Goal: Information Seeking & Learning: Find contact information

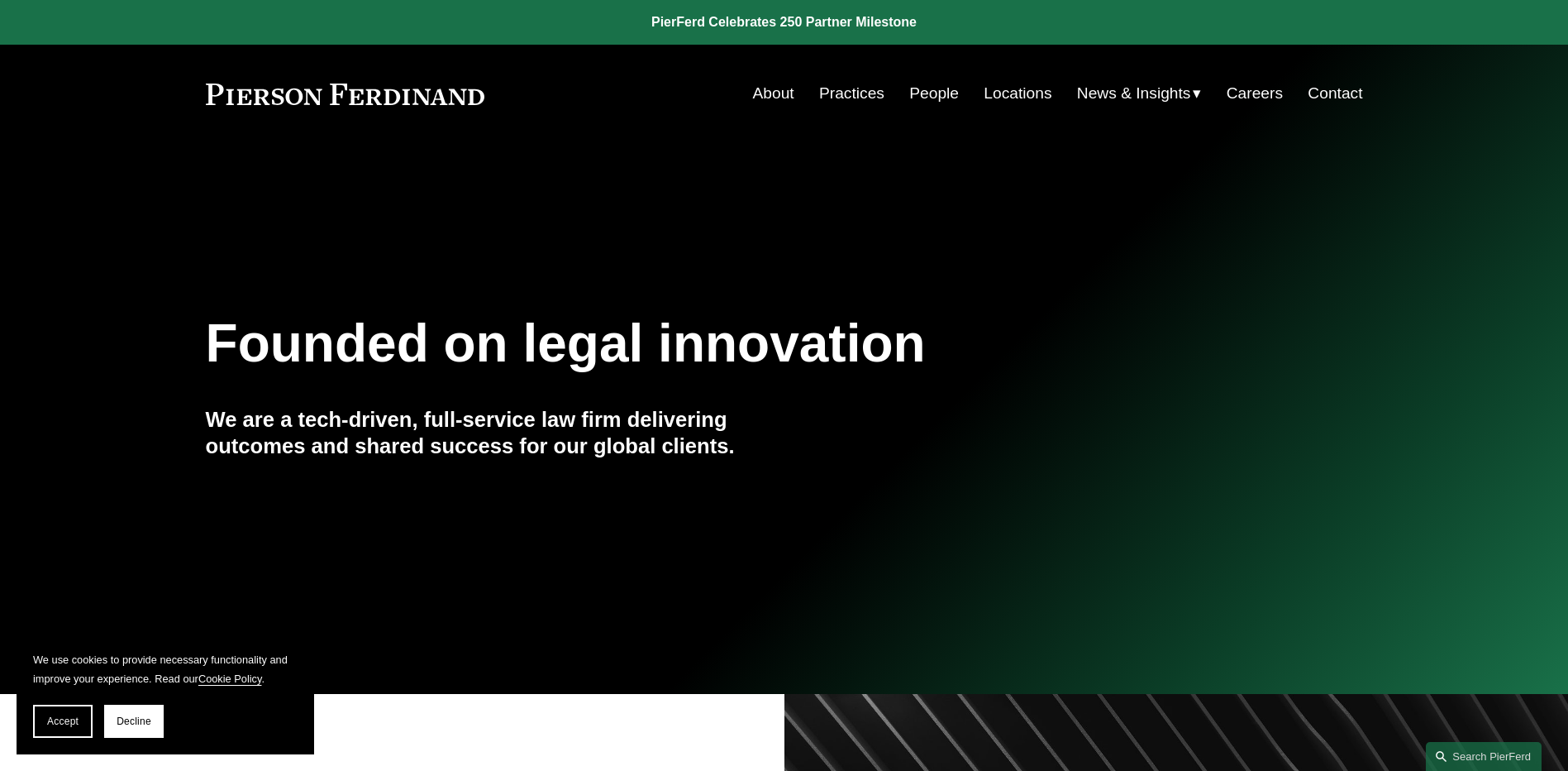
click at [764, 91] on link "About" at bounding box center [774, 94] width 41 height 32
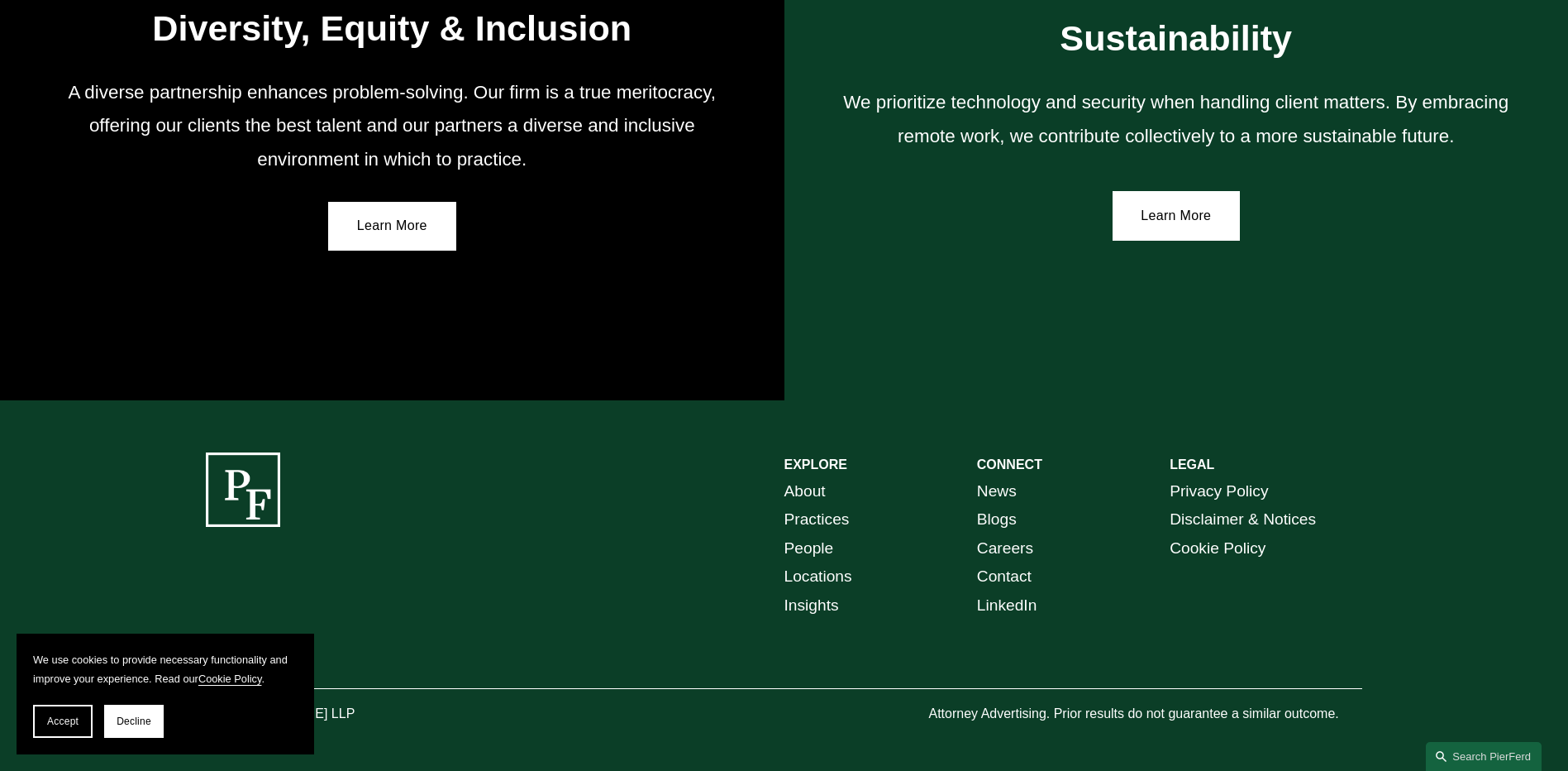
scroll to position [3033, 0]
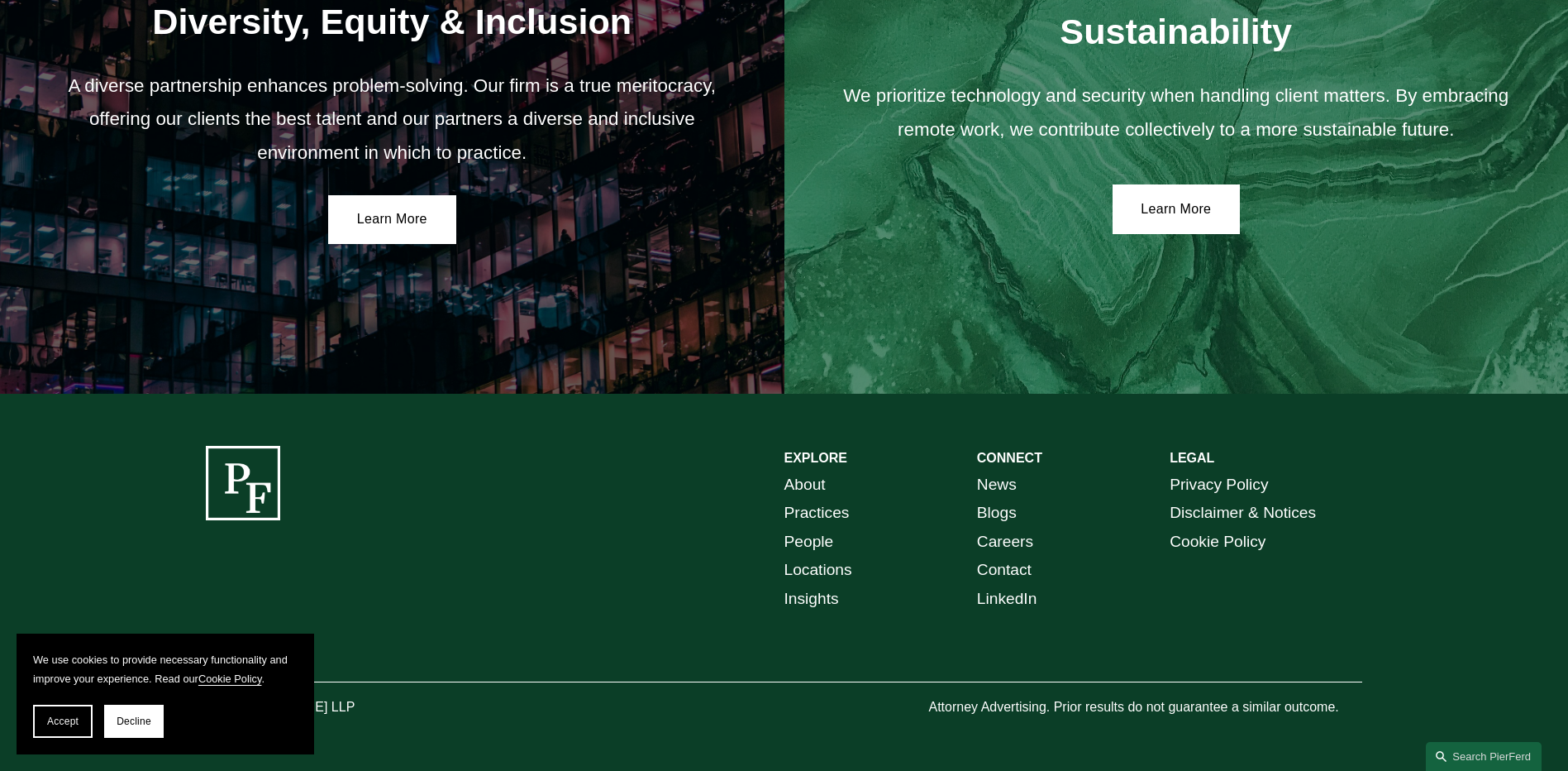
click at [796, 562] on link "Locations" at bounding box center [818, 570] width 68 height 29
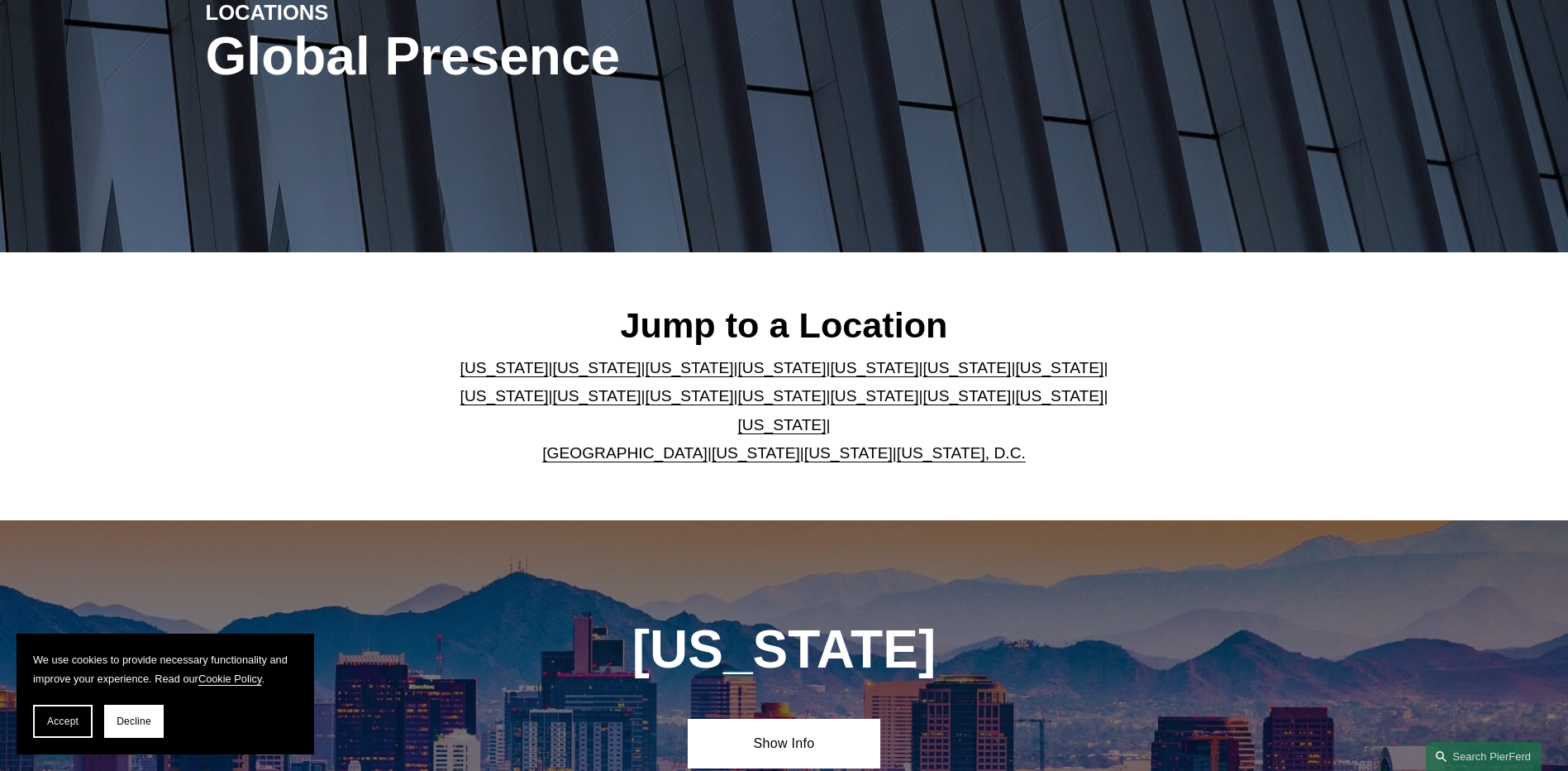
scroll to position [248, 0]
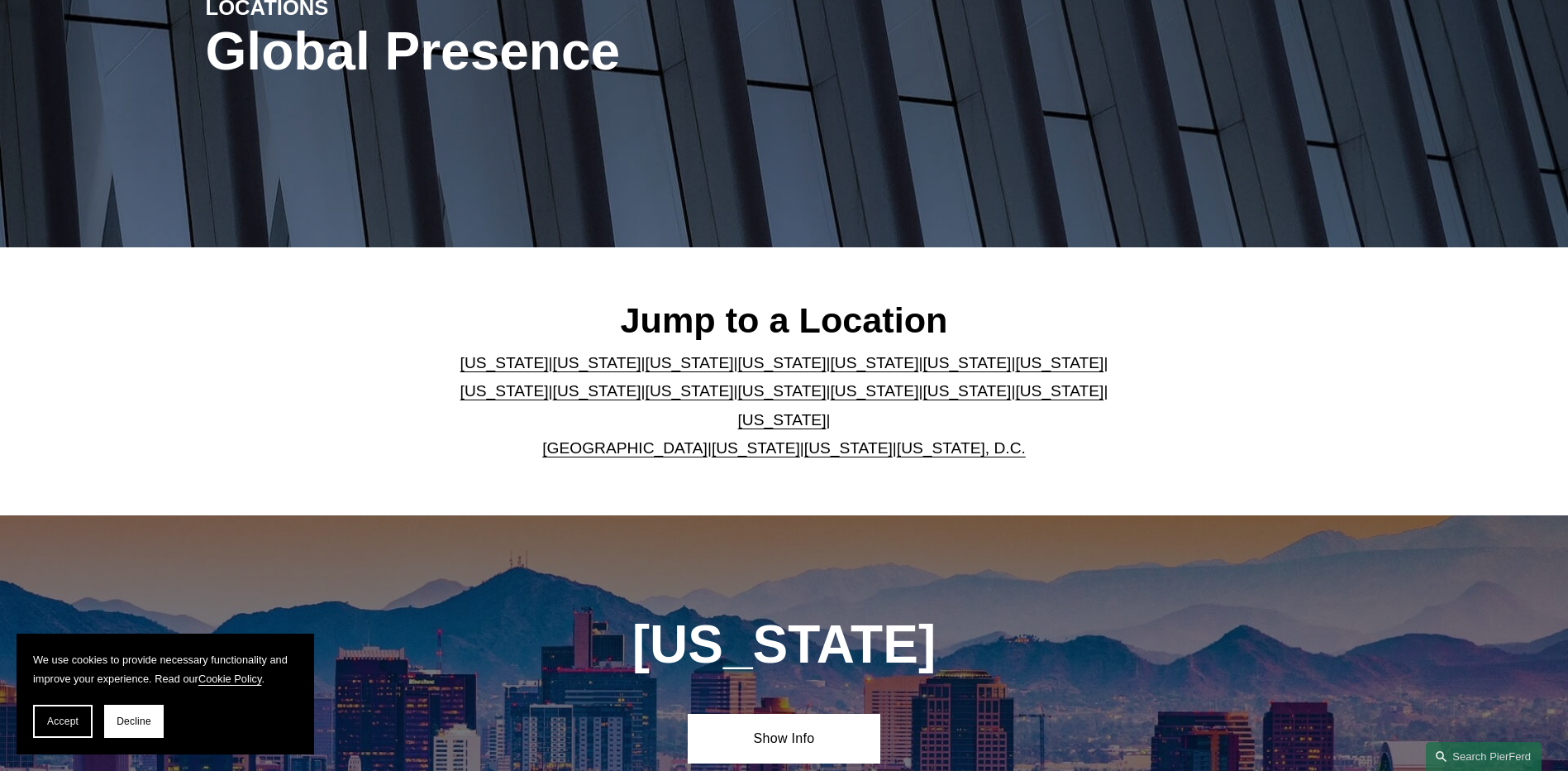
click at [639, 439] on link "United Kingdom" at bounding box center [625, 447] width 166 height 17
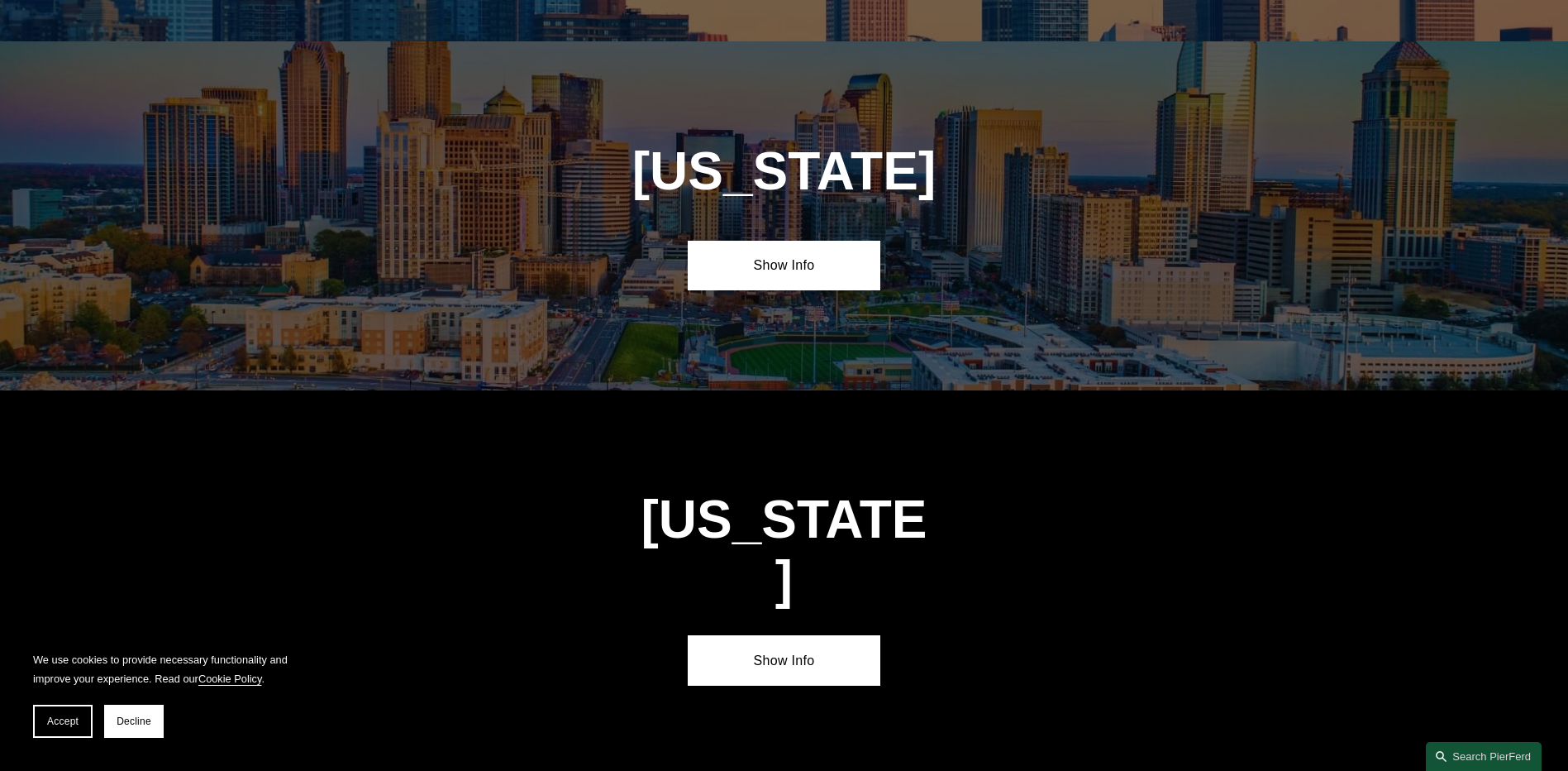
scroll to position [5977, 0]
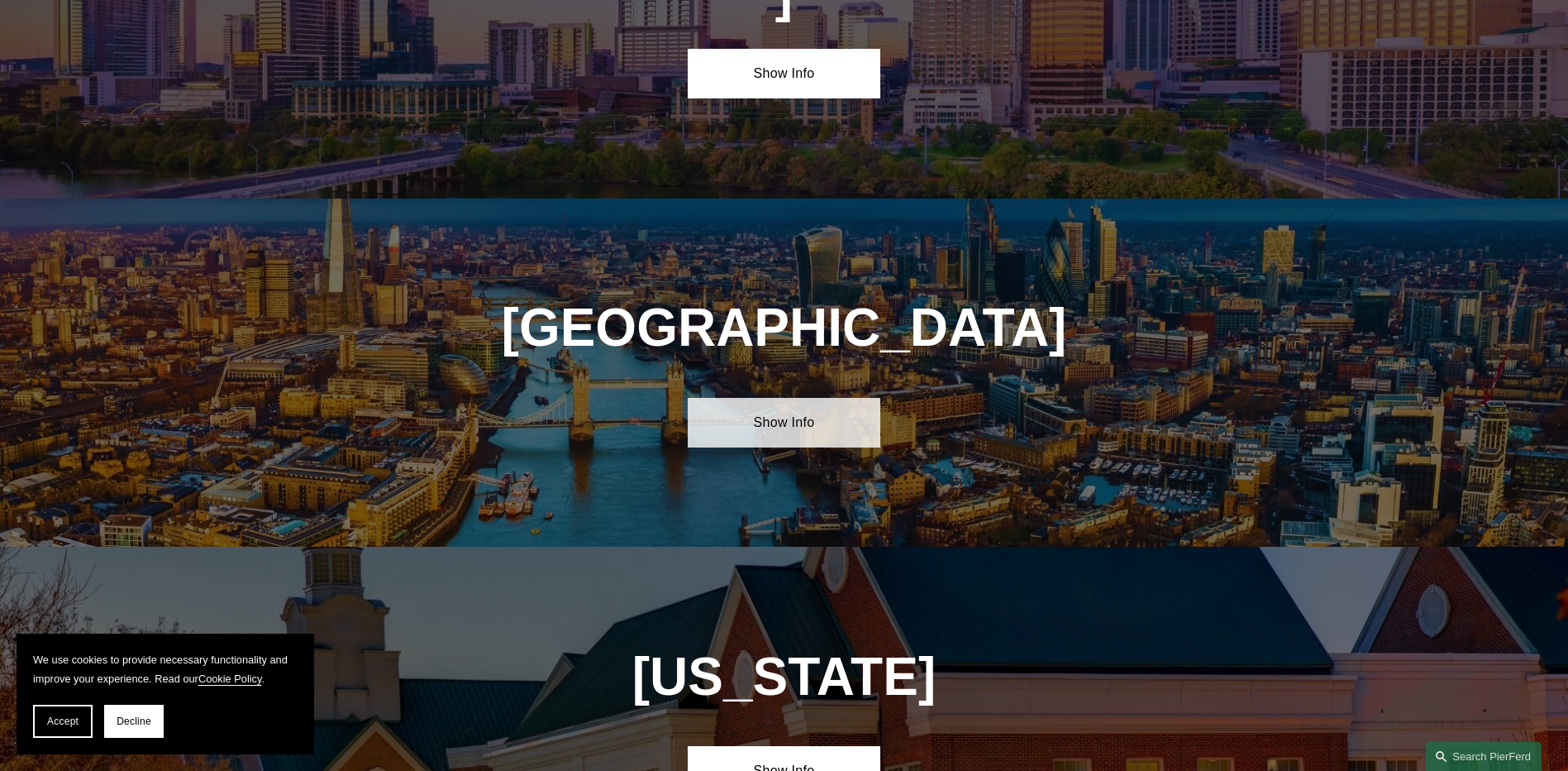
click at [799, 398] on link "Show Info" at bounding box center [784, 422] width 192 height 50
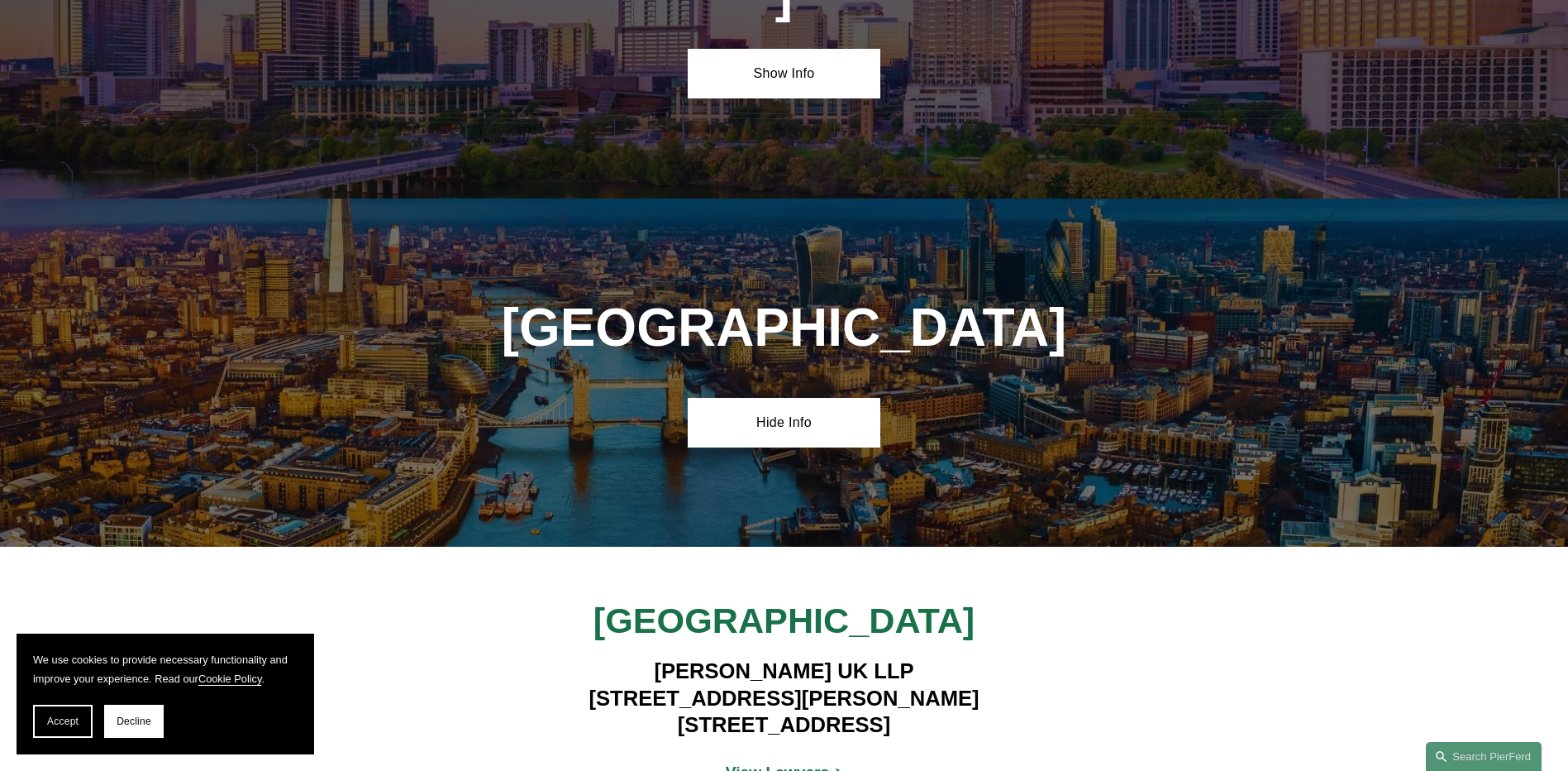
click at [786, 763] on strong "View Lawyers" at bounding box center [778, 772] width 104 height 17
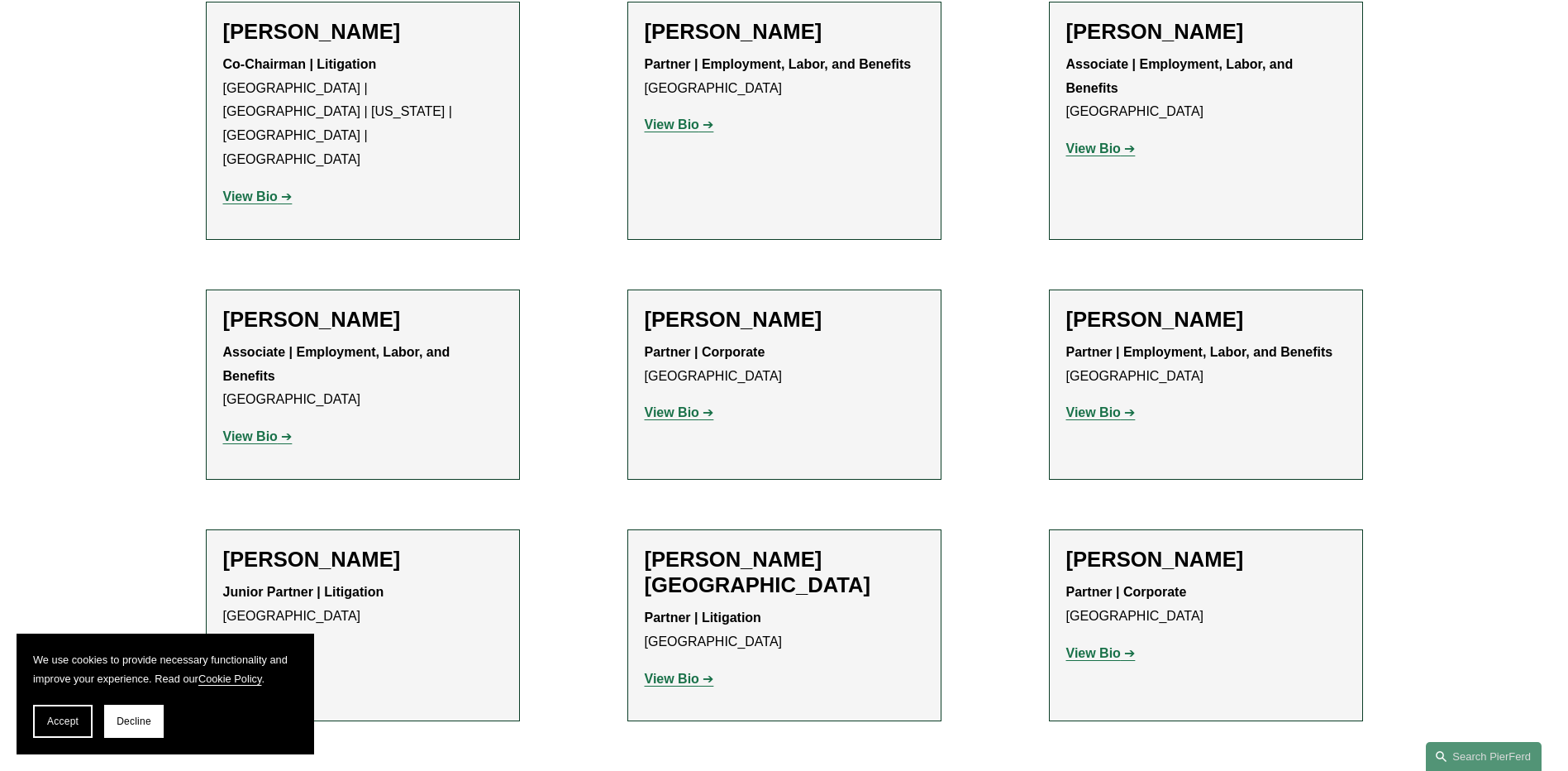
scroll to position [993, 0]
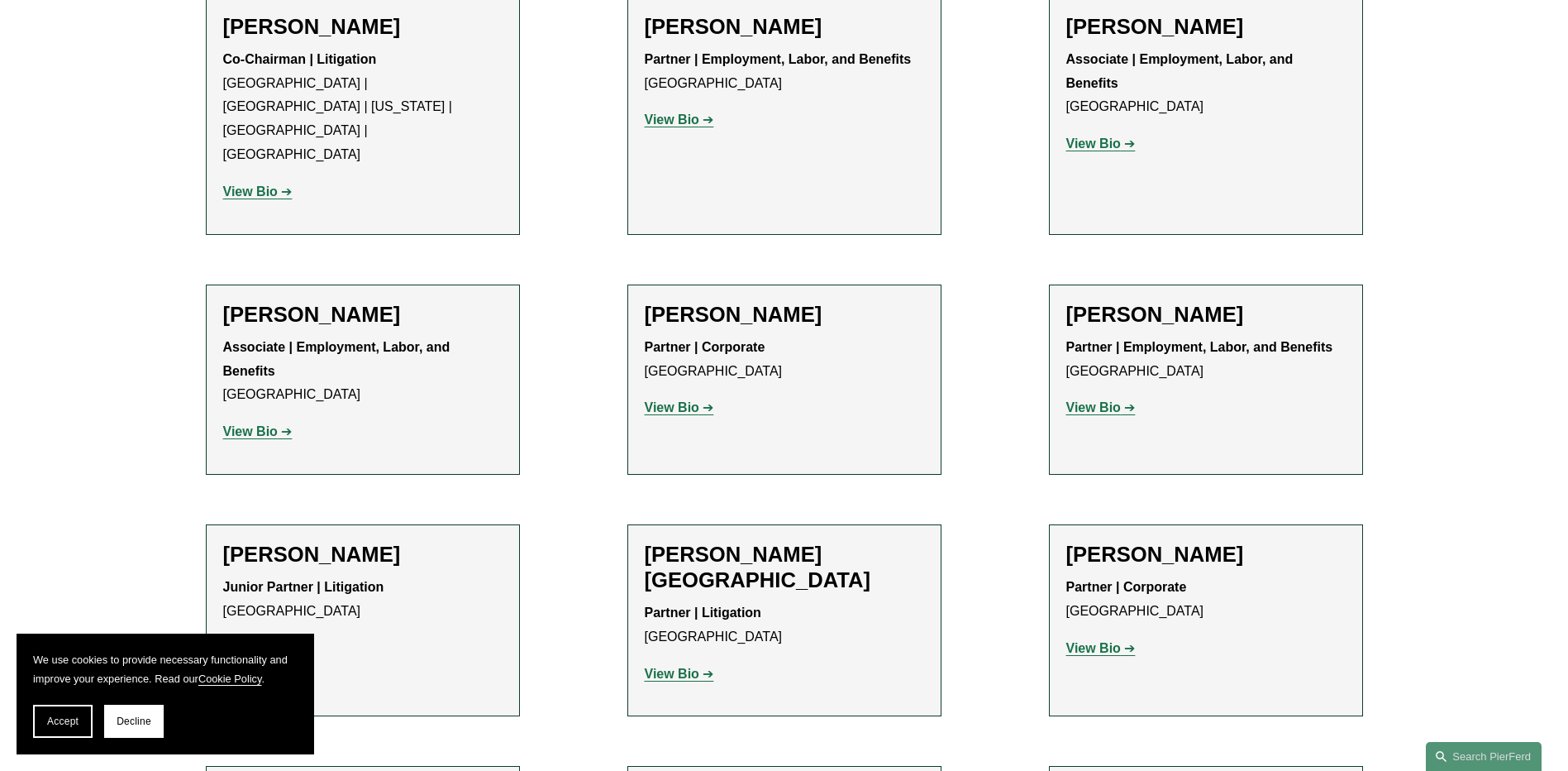
click at [1093, 400] on strong "View Bio" at bounding box center [1094, 407] width 55 height 14
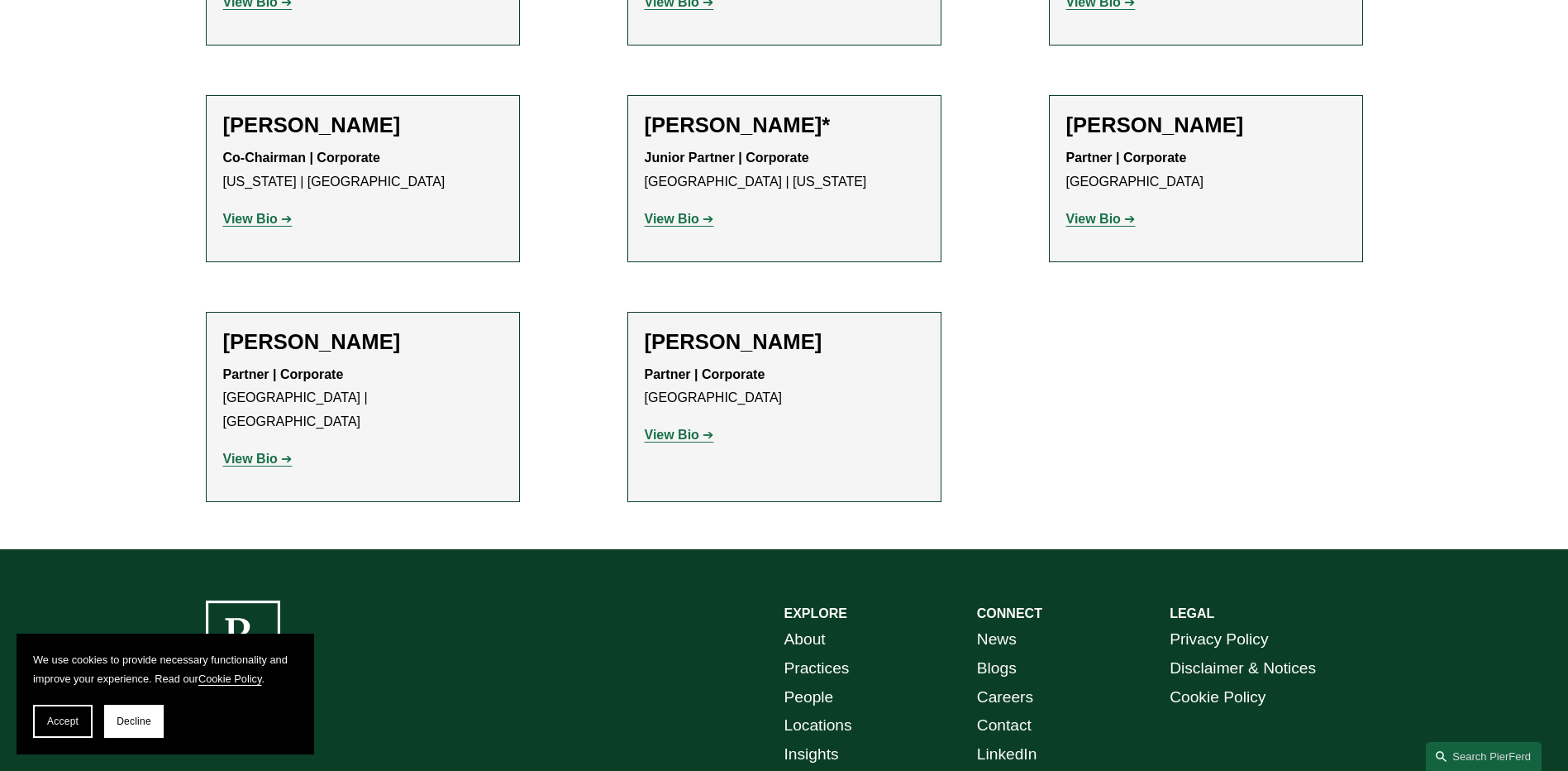
scroll to position [1940, 0]
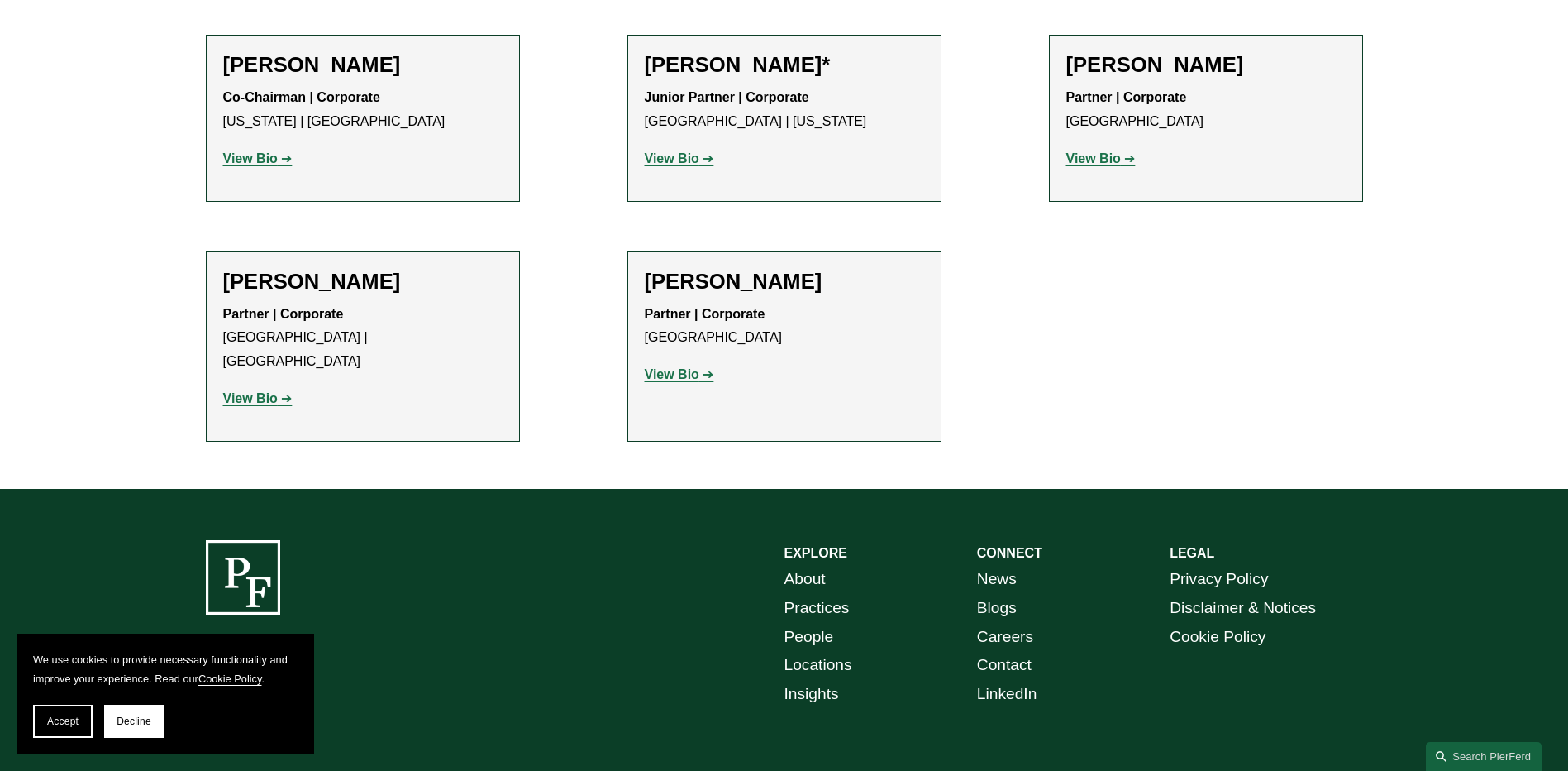
click at [265, 387] on p "View Bio" at bounding box center [363, 399] width 280 height 24
click at [260, 392] on strong "View Bio" at bounding box center [251, 398] width 55 height 14
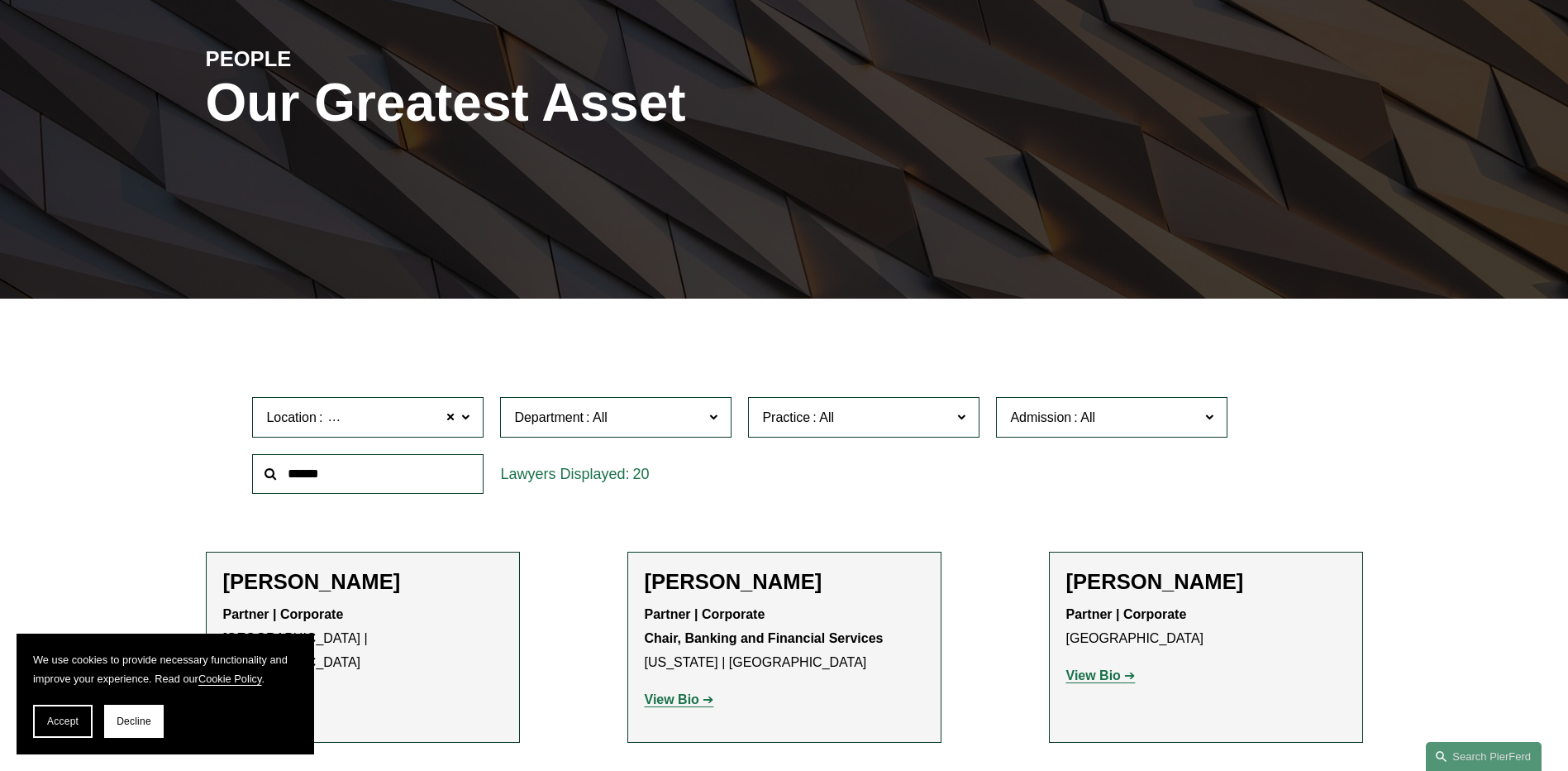
scroll to position [0, 0]
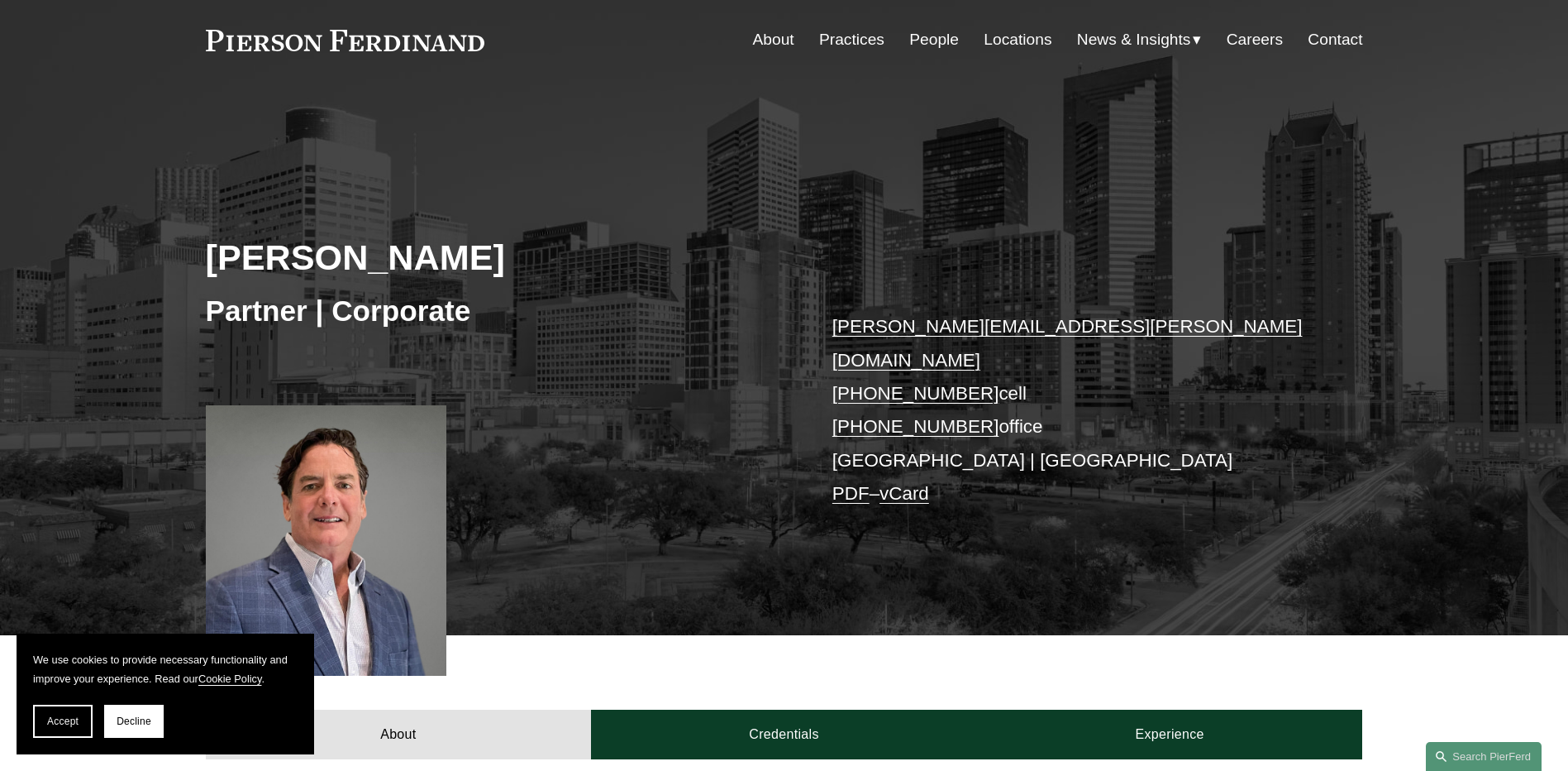
scroll to position [82, 0]
